Goal: Task Accomplishment & Management: Complete application form

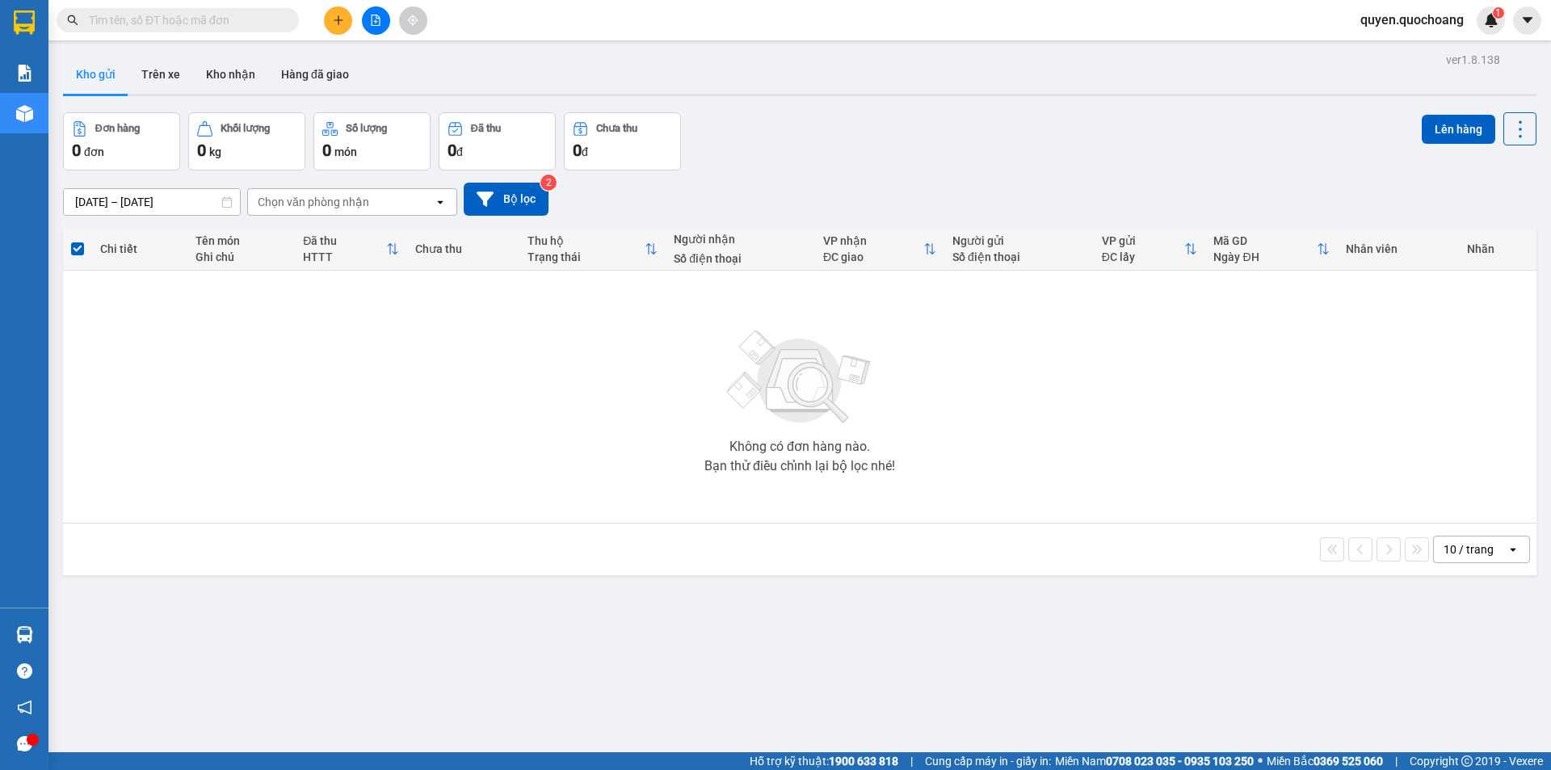
click at [343, 24] on icon "plus" at bounding box center [338, 20] width 11 height 11
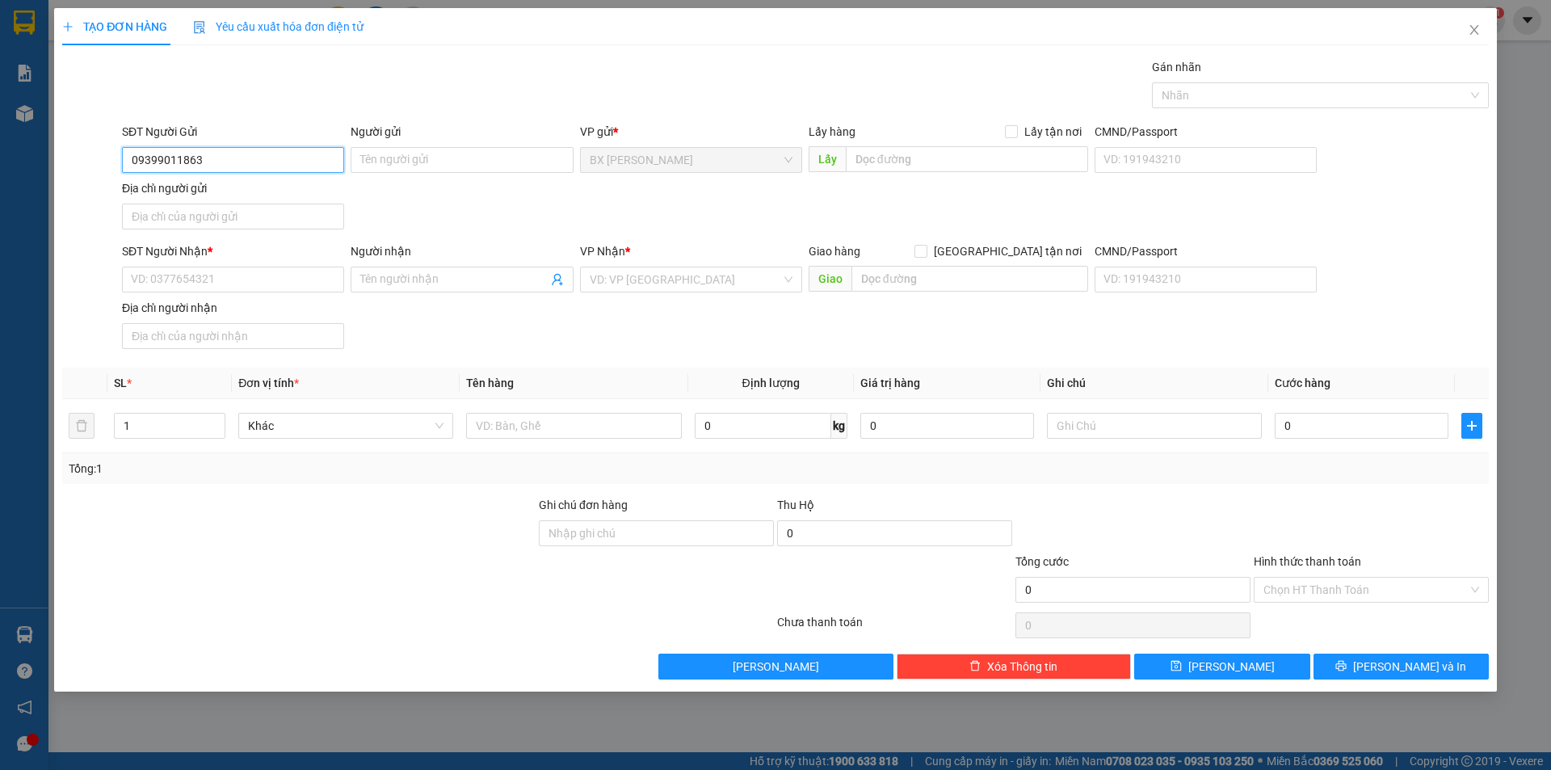
type input "0939901186"
click at [251, 189] on div "0939901186 - CHỊ [PERSON_NAME]" at bounding box center [233, 192] width 203 height 18
type input "CHỊ [PERSON_NAME]"
type input "0939901186"
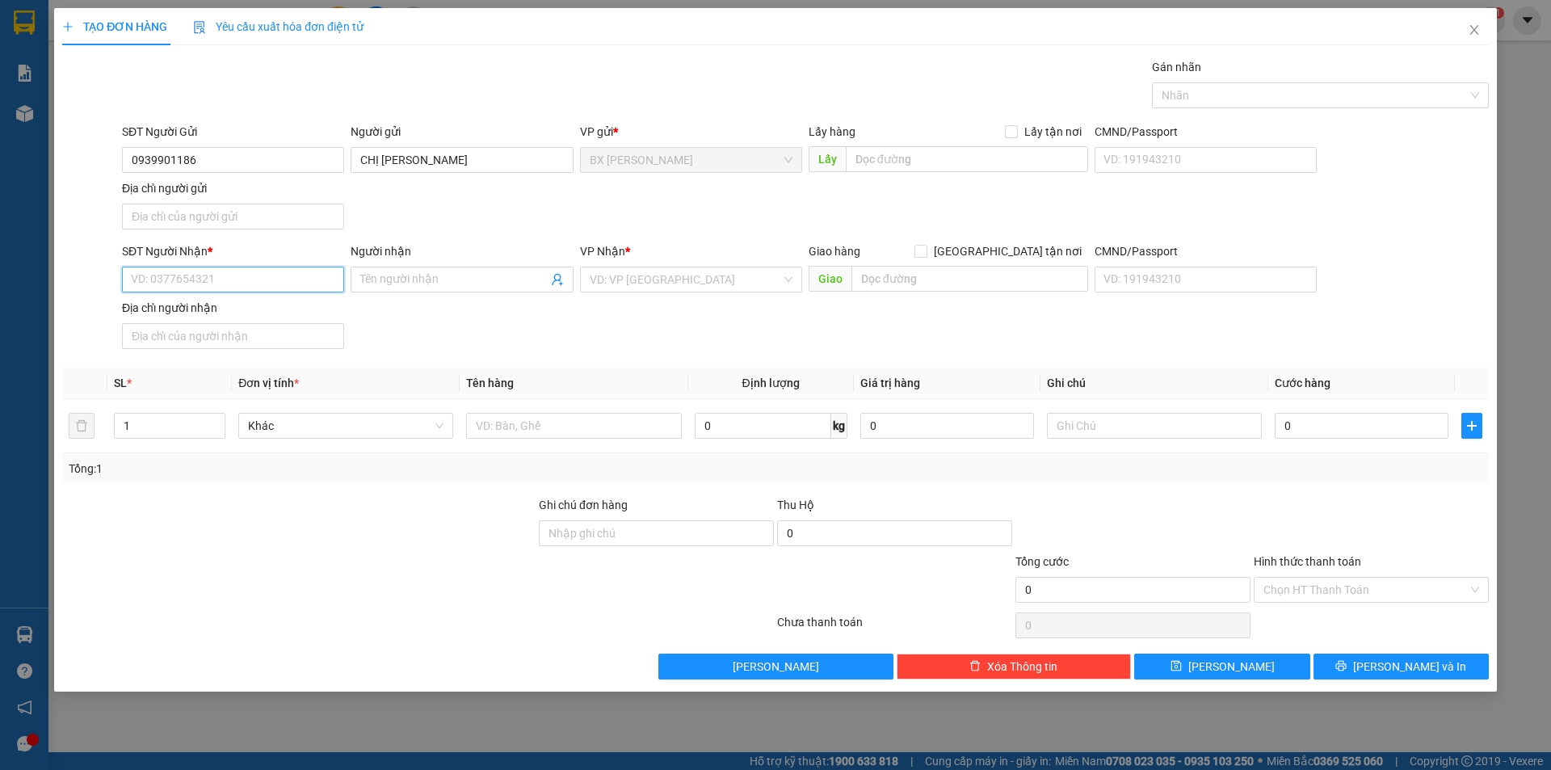
click at [229, 279] on input "SĐT Người Nhận *" at bounding box center [233, 280] width 222 height 26
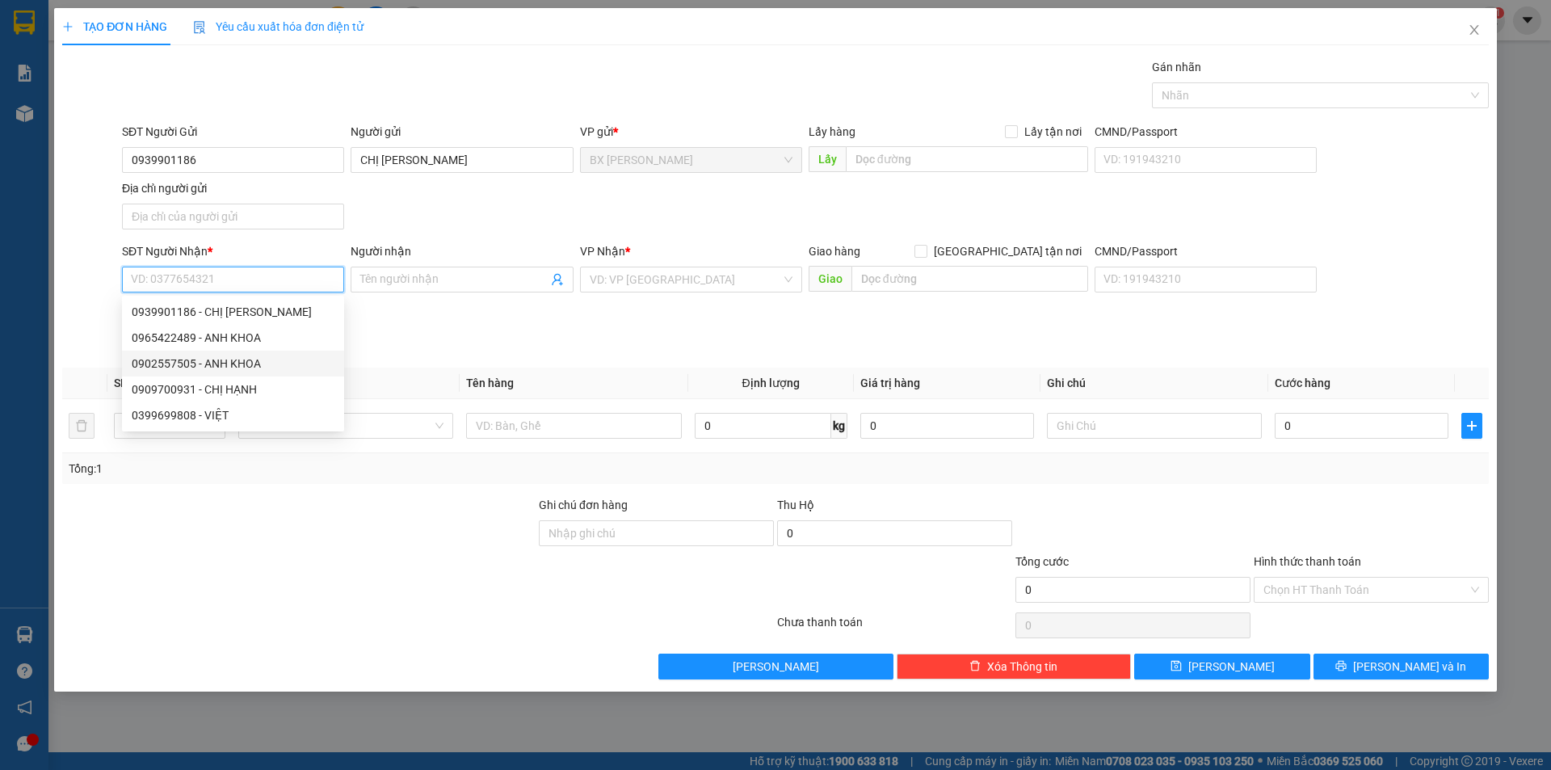
click at [260, 369] on div "0902557505 - ANH KHOA" at bounding box center [233, 364] width 203 height 18
type input "0902557505"
type input "ANH KHOA"
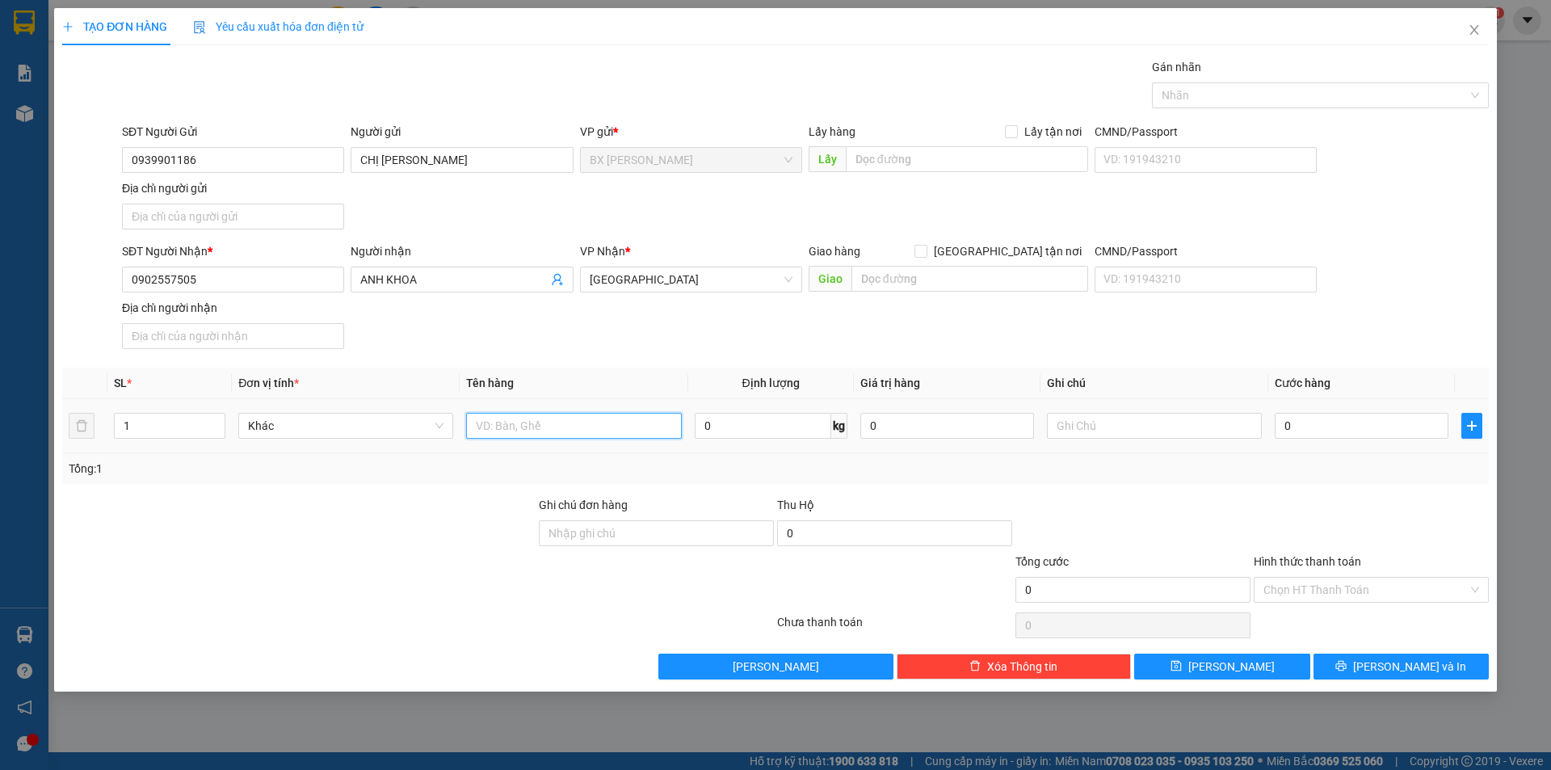
click at [574, 416] on input "text" at bounding box center [573, 426] width 215 height 26
type input "BỌC"
click at [909, 168] on input "text" at bounding box center [967, 159] width 242 height 26
type input "U"
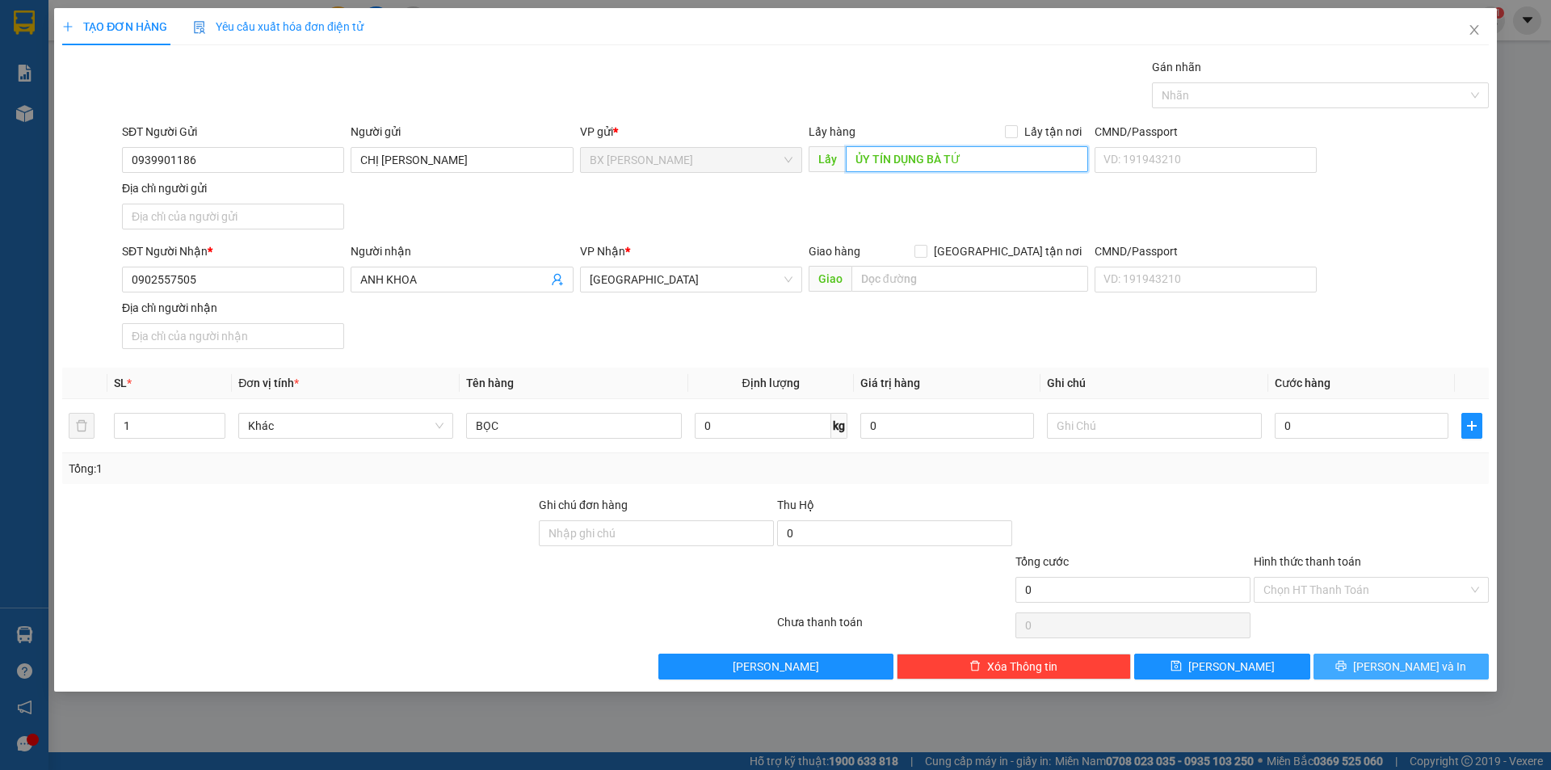
type input "ỦY TÍN DỤNG BÀ TỨ"
drag, startPoint x: 1375, startPoint y: 662, endPoint x: 1276, endPoint y: 425, distance: 256.4
click at [1347, 662] on icon "printer" at bounding box center [1340, 665] width 11 height 11
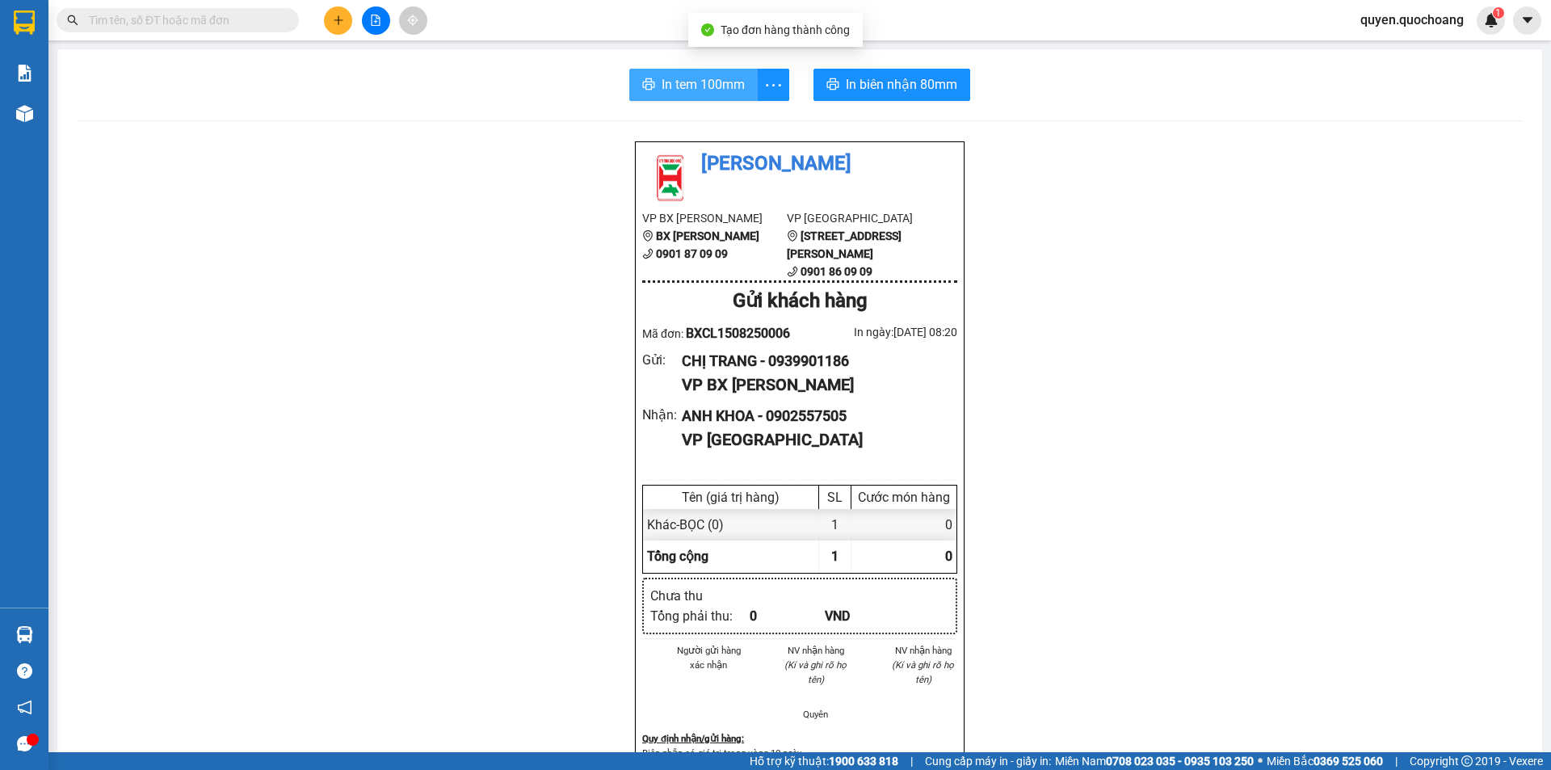
click at [678, 102] on div "In tem 100mm In biên nhận 80mm Quốc Hoàng VP BX Cao Lãnh BX Cao Lãnh 0901 87 09…" at bounding box center [799, 686] width 1485 height 1275
click at [679, 97] on button "In tem 100mm" at bounding box center [693, 85] width 128 height 32
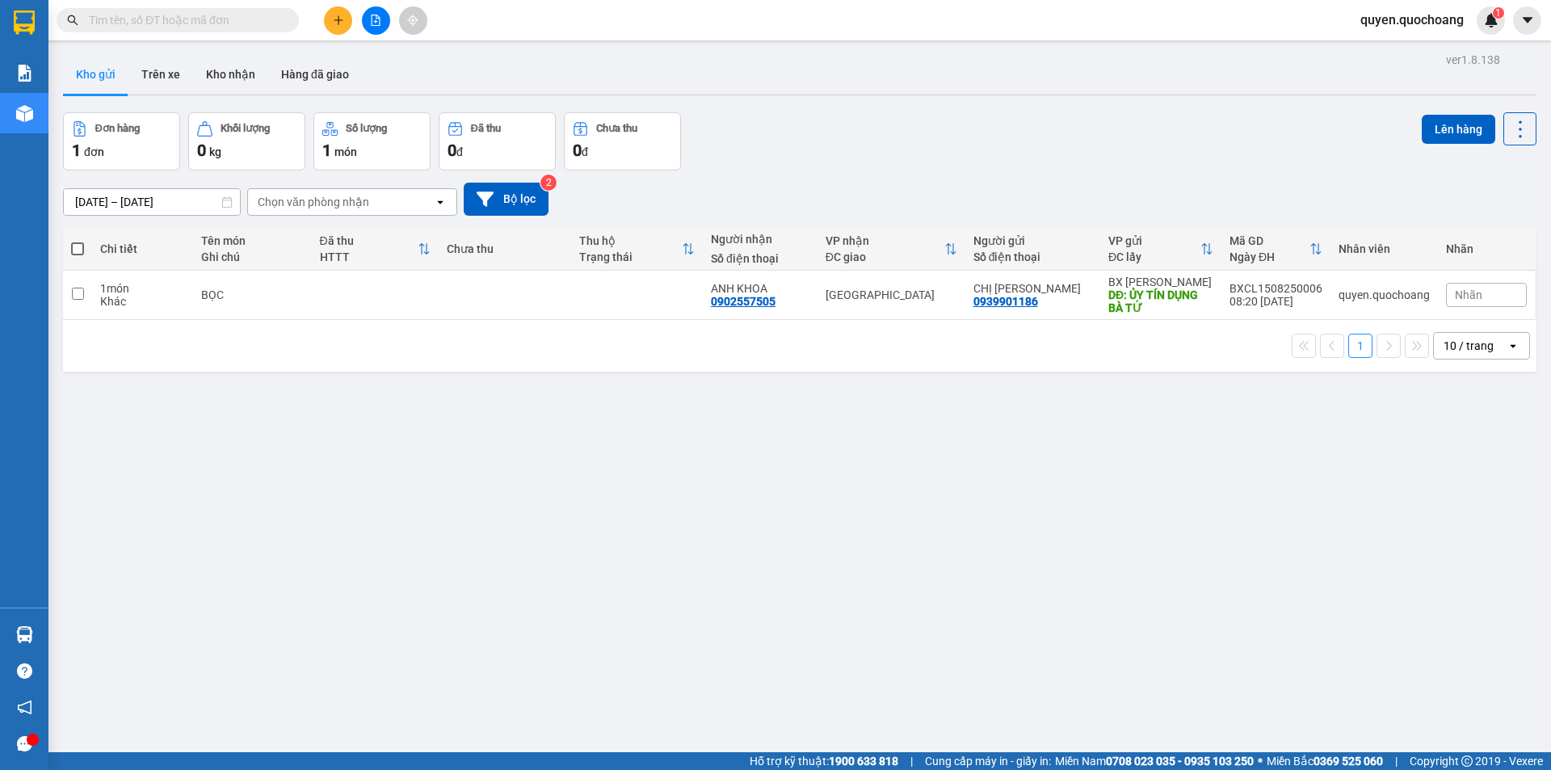
click at [334, 23] on button at bounding box center [338, 20] width 28 height 28
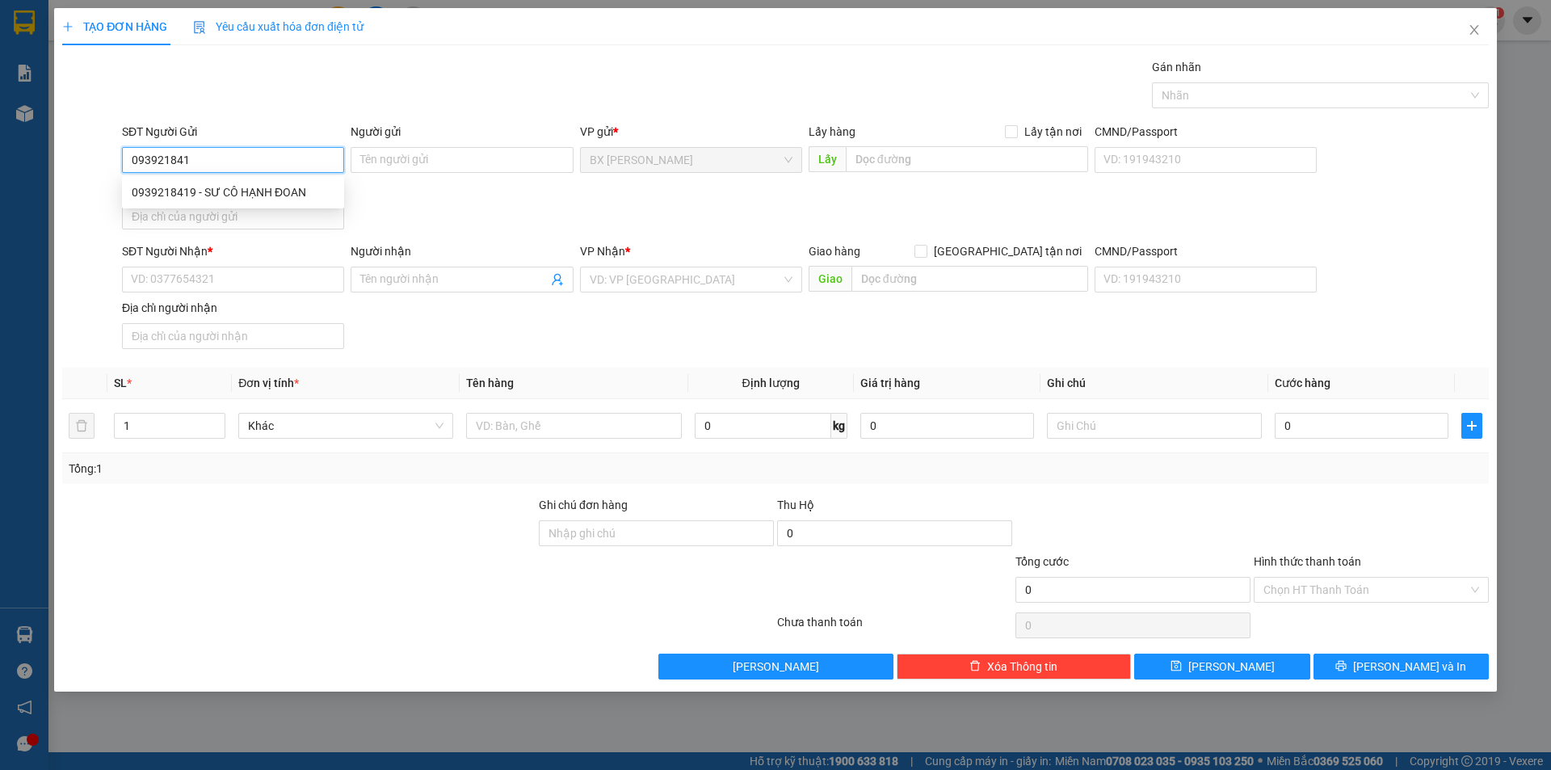
type input "0939218419"
click at [278, 202] on div "0939218419 - SƯ CÔ HẠNH ĐOAN" at bounding box center [233, 192] width 222 height 26
type input "SƯ CÔ HẠNH ĐOAN"
type input "0939218419"
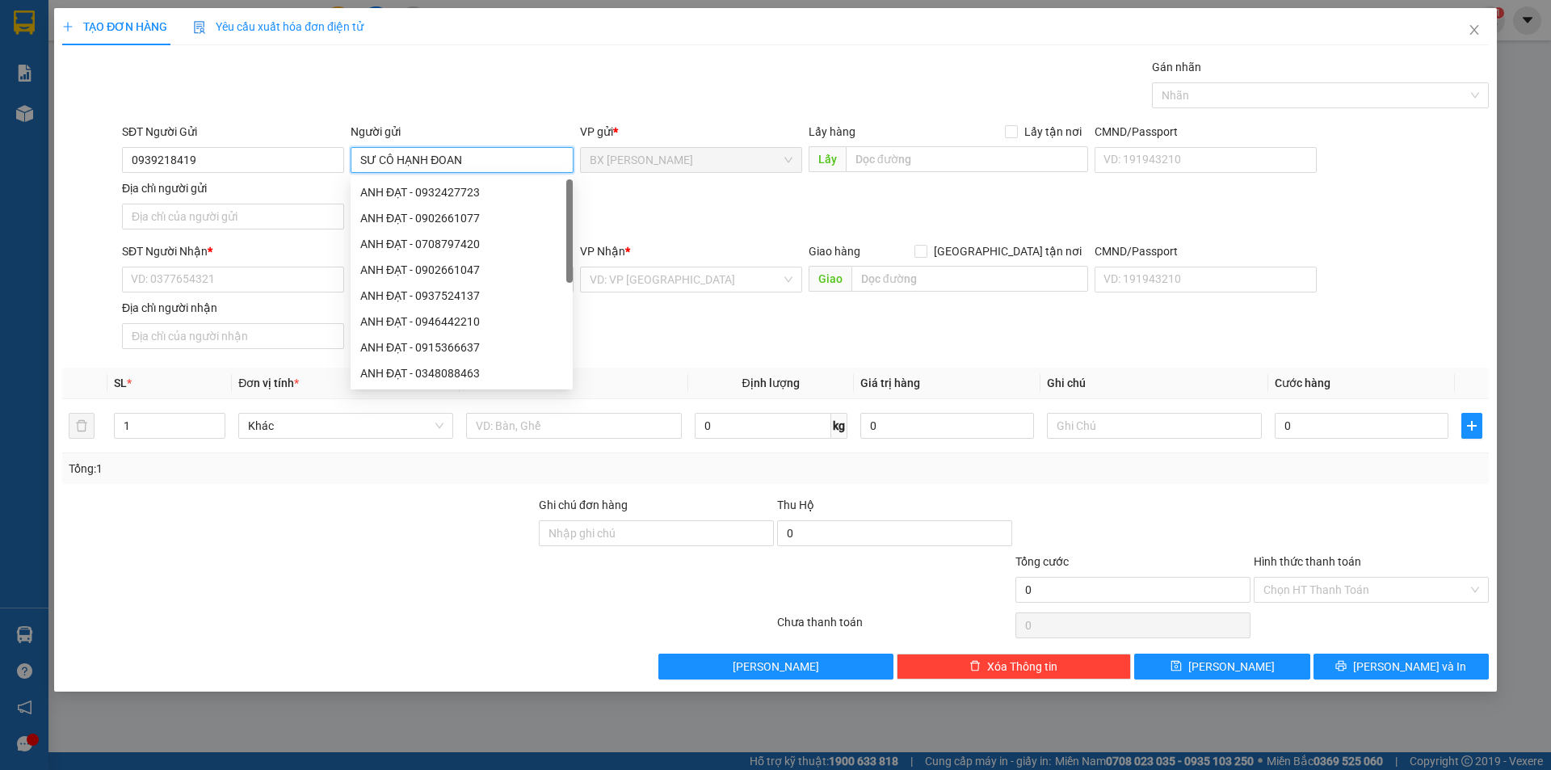
drag, startPoint x: 433, startPoint y: 162, endPoint x: 399, endPoint y: 170, distance: 34.9
click at [399, 170] on input "SƯ CÔ HẠNH ĐOAN" at bounding box center [462, 160] width 222 height 26
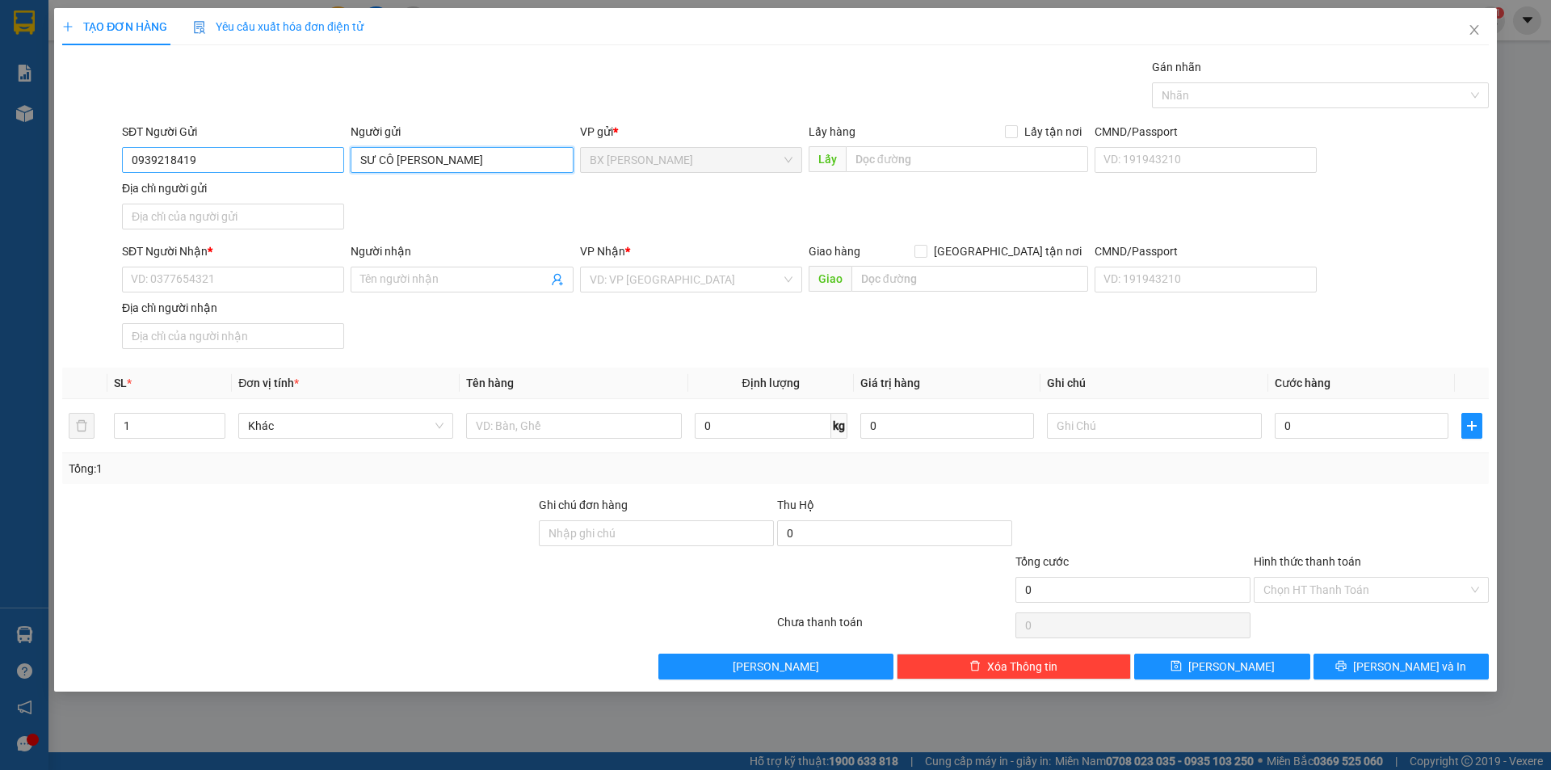
drag, startPoint x: 373, startPoint y: 164, endPoint x: 280, endPoint y: 166, distance: 92.9
click at [280, 166] on div "SĐT Người Gửi 0939218419 Người gửi SƯ CÔ ĐOAN SƯ CÔ [PERSON_NAME] VP gửi * [PER…" at bounding box center [805, 179] width 1373 height 113
type input "CÔ [PERSON_NAME]"
click at [235, 286] on input "SĐT Người Nhận *" at bounding box center [233, 280] width 222 height 26
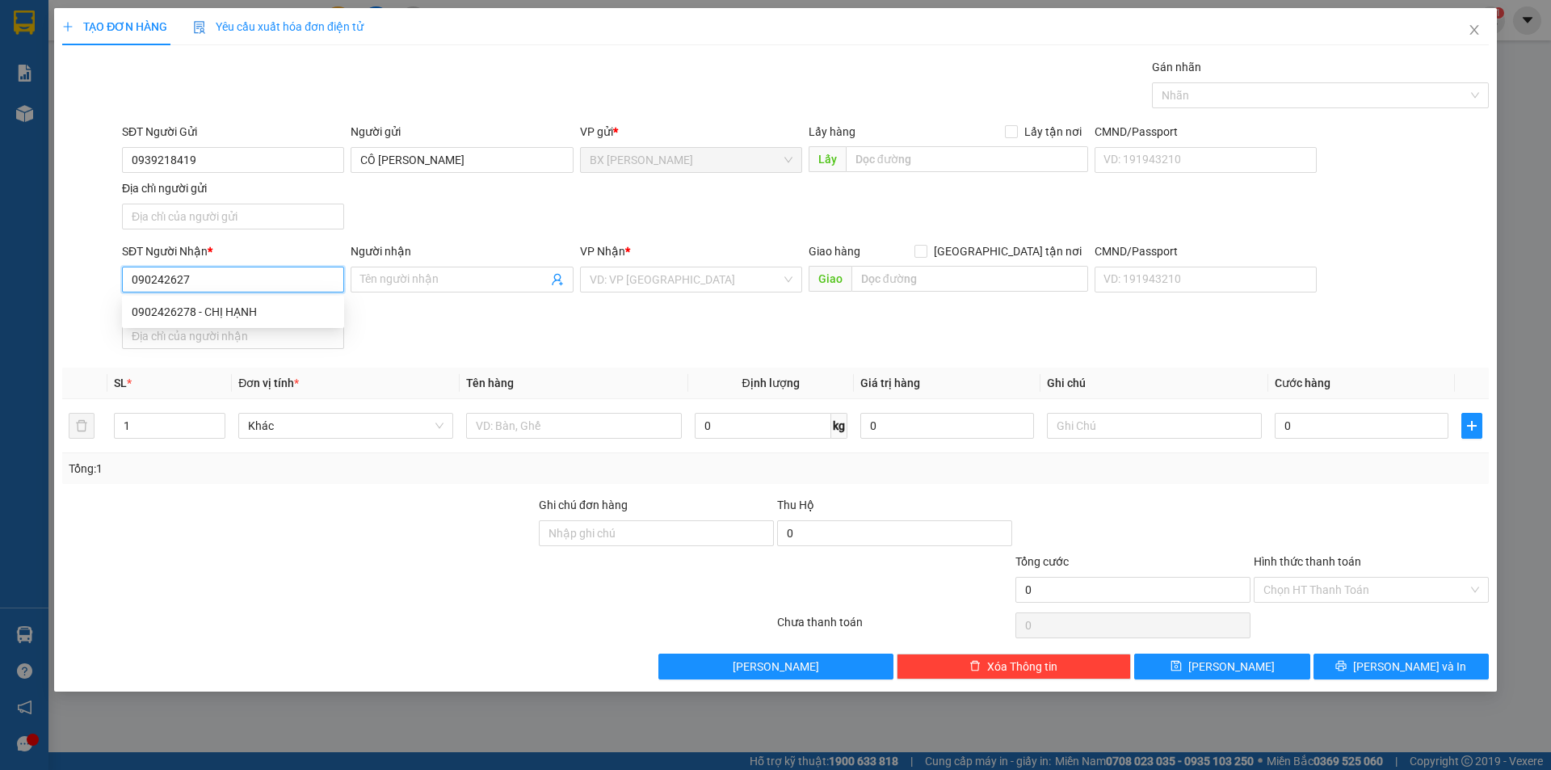
type input "0902426278"
click at [252, 316] on div "0902426278 - CHỊ HẠNH" at bounding box center [233, 312] width 203 height 18
type input "CHỊ HẠNH"
type input "0902426278"
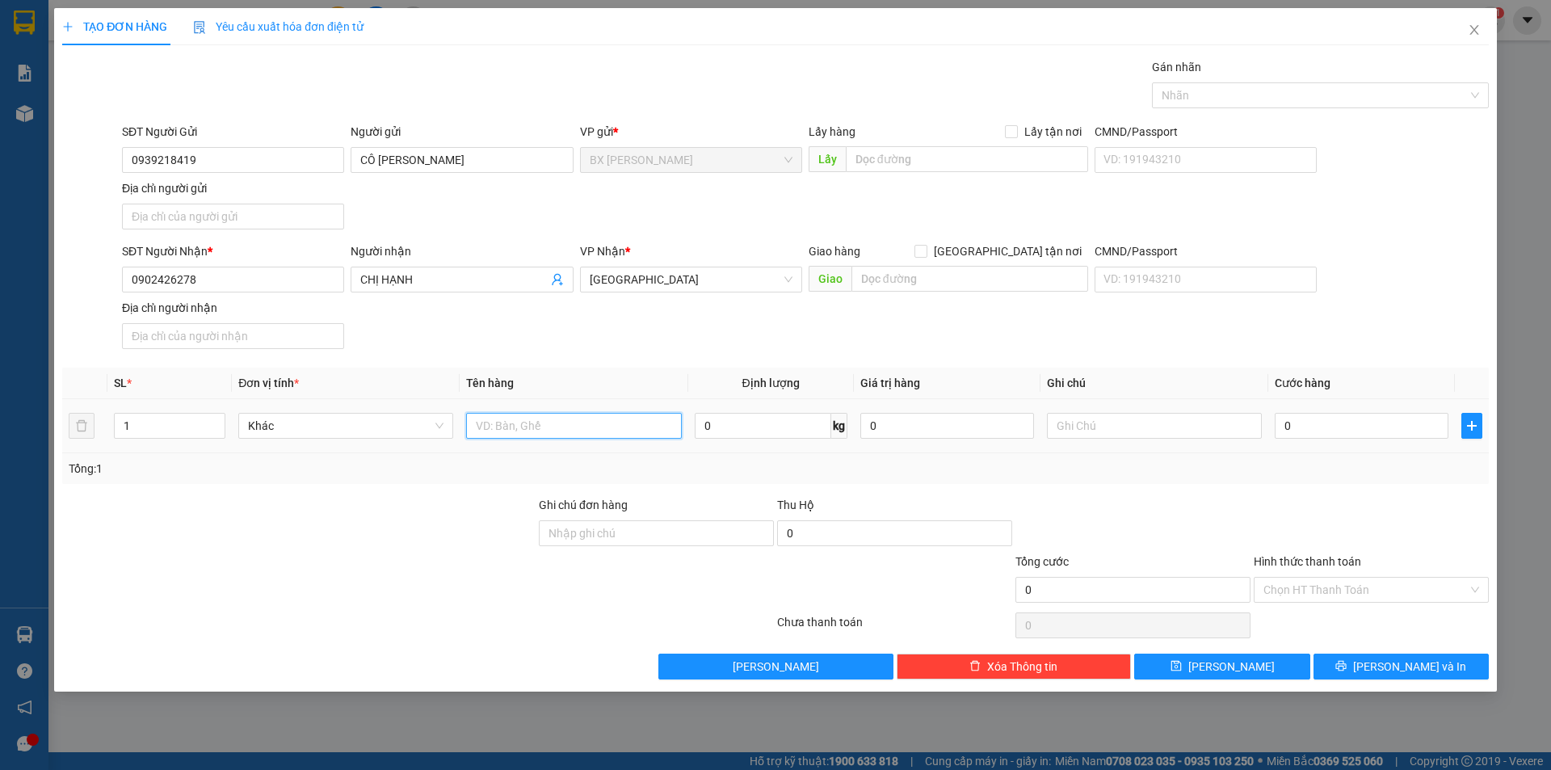
click at [546, 424] on input "text" at bounding box center [573, 426] width 215 height 26
type input "THÙNG"
click at [931, 164] on input "text" at bounding box center [967, 159] width 242 height 26
type input "[DEMOGRAPHIC_DATA][GEOGRAPHIC_DATA]"
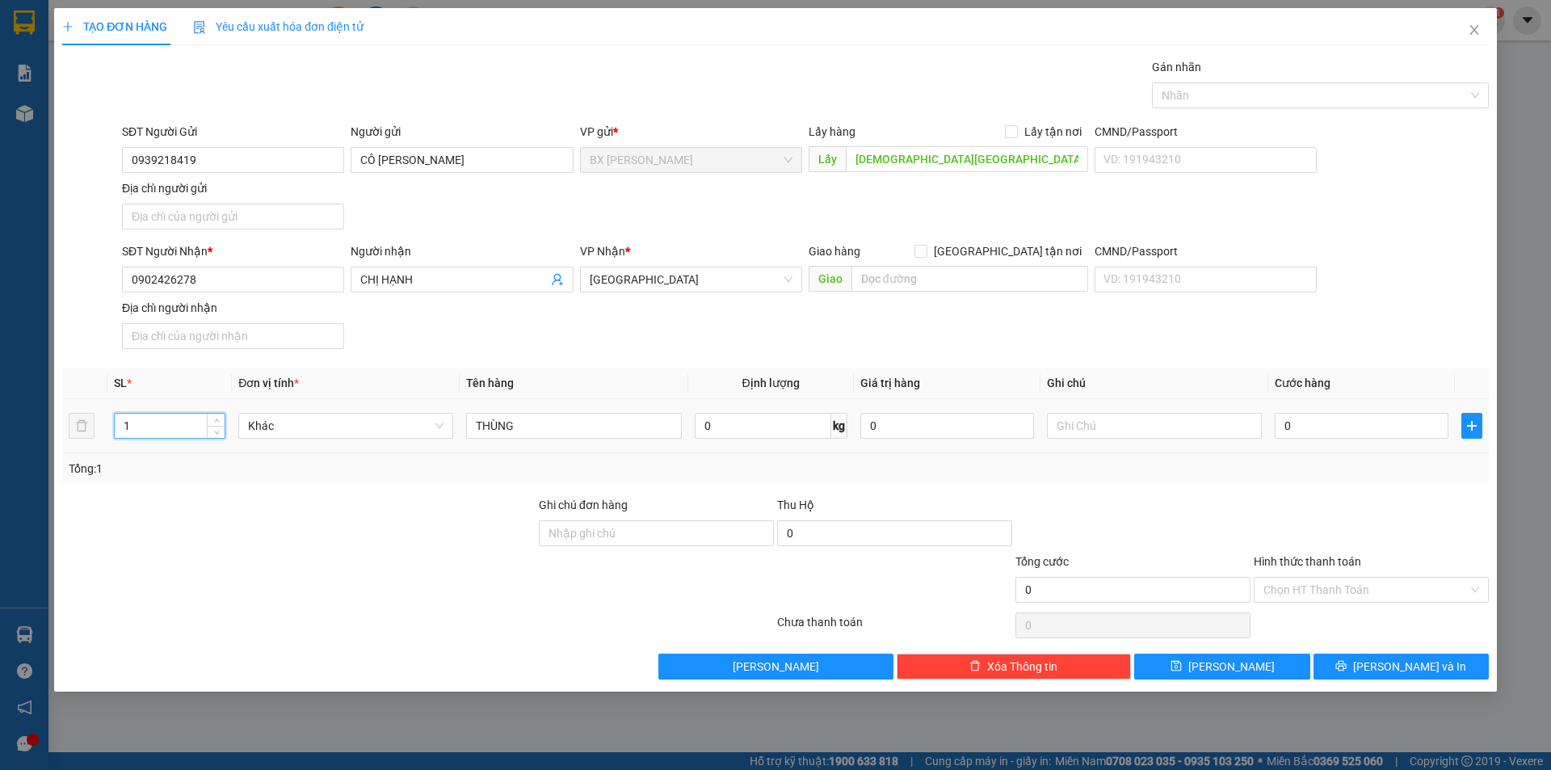
click at [70, 438] on tr "1 Khác THÙNG 0 kg 0 0" at bounding box center [775, 426] width 1427 height 54
type input "2"
click at [1401, 661] on span "[PERSON_NAME] và In" at bounding box center [1409, 667] width 113 height 18
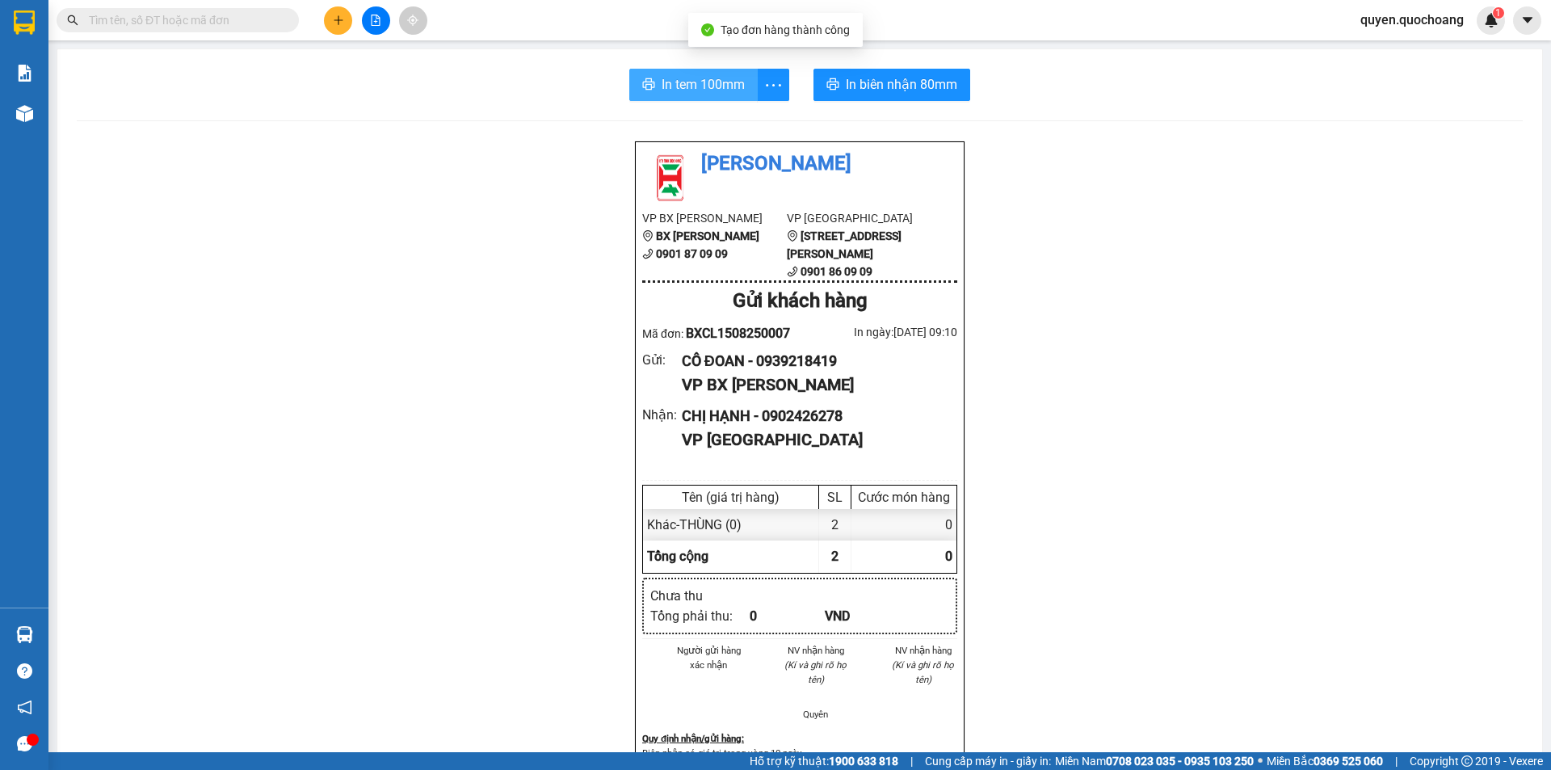
drag, startPoint x: 708, startPoint y: 81, endPoint x: 1007, endPoint y: 69, distance: 298.3
click at [707, 81] on span "In tem 100mm" at bounding box center [703, 84] width 83 height 20
click at [669, 86] on span "In tem 100mm" at bounding box center [703, 84] width 83 height 20
